Goal: Check status: Check status

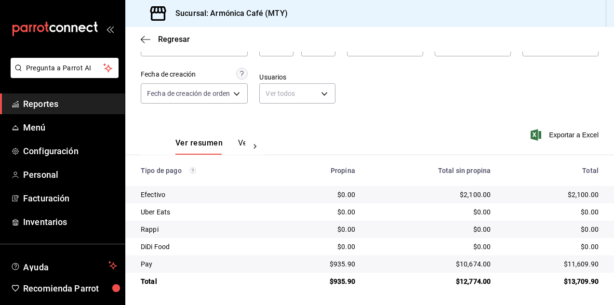
scroll to position [68, 0]
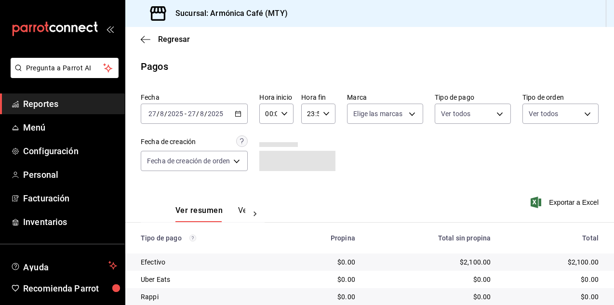
scroll to position [68, 0]
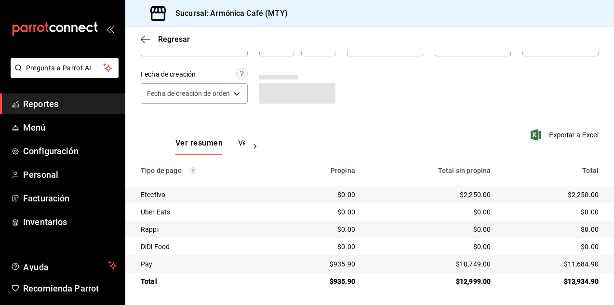
scroll to position [68, 0]
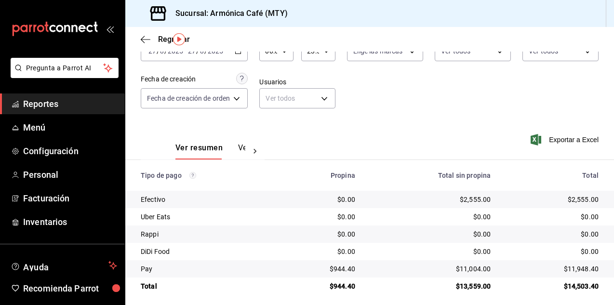
scroll to position [68, 0]
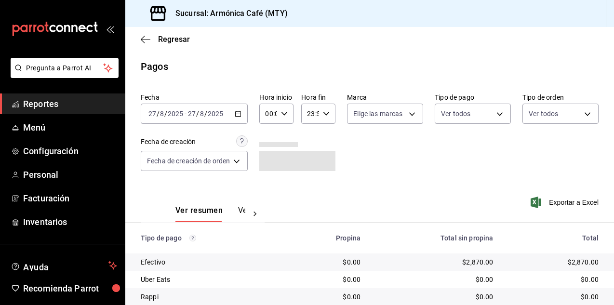
scroll to position [68, 0]
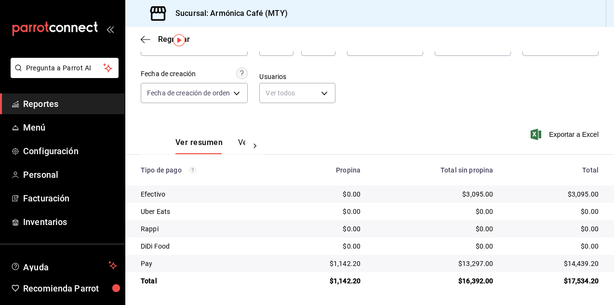
scroll to position [20, 0]
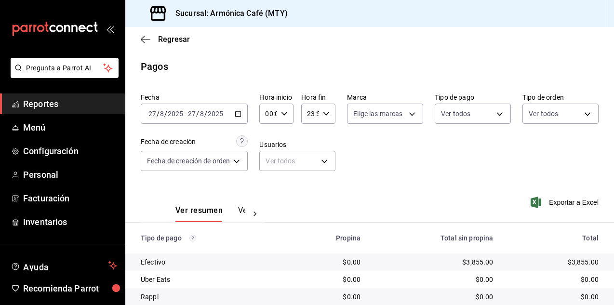
scroll to position [68, 0]
